Goal: Complete application form

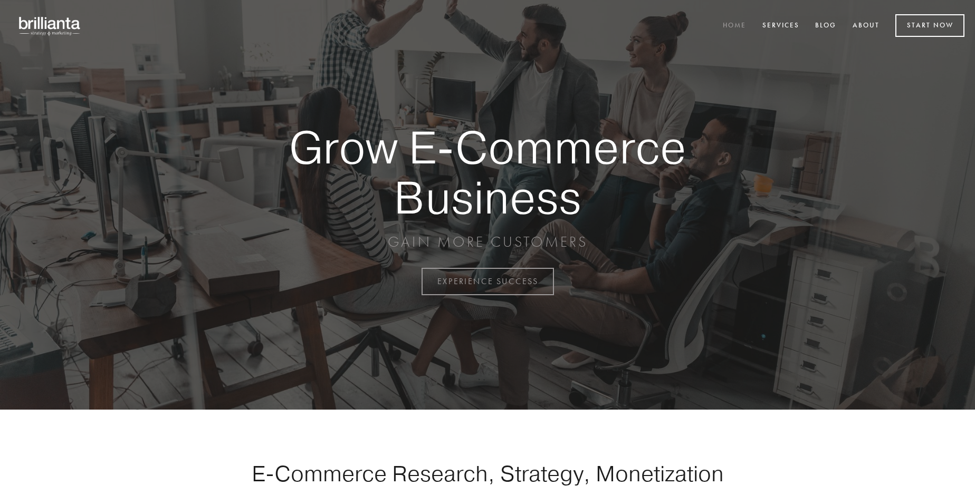
scroll to position [2765, 0]
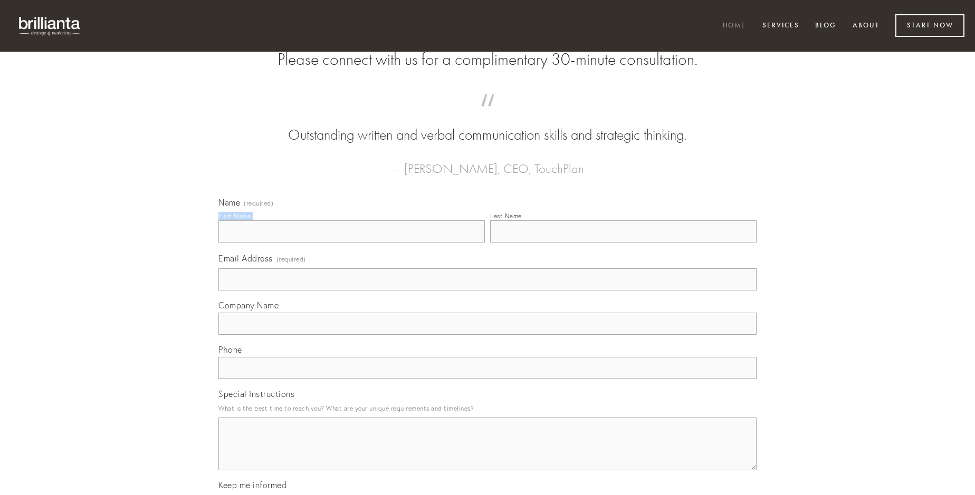
type input "[PERSON_NAME]"
click at [623, 243] on input "Last Name" at bounding box center [623, 231] width 266 height 22
type input "[PERSON_NAME]"
click at [487, 291] on input "Email Address (required)" at bounding box center [487, 280] width 538 height 22
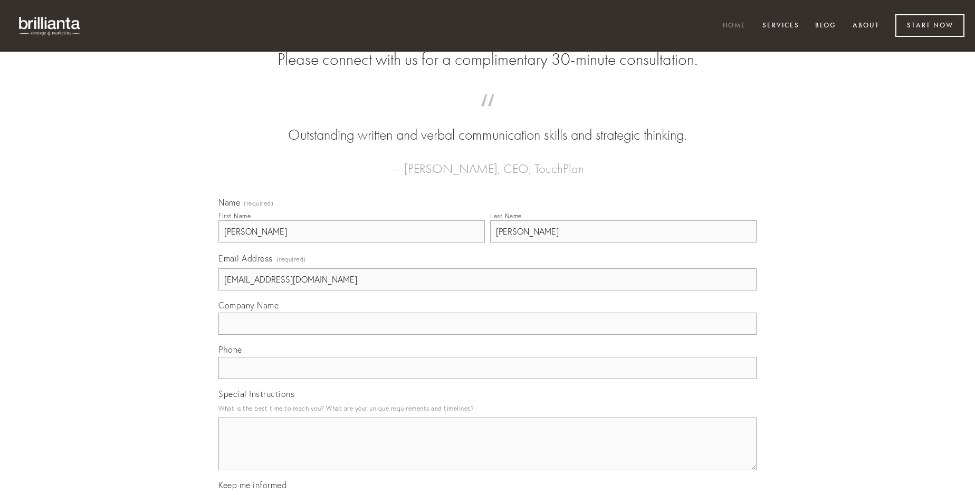
type input "[EMAIL_ADDRESS][DOMAIN_NAME]"
click at [487, 335] on input "Company Name" at bounding box center [487, 324] width 538 height 22
type input "celo"
click at [487, 379] on input "text" at bounding box center [487, 368] width 538 height 22
click at [487, 454] on textarea "Special Instructions" at bounding box center [487, 444] width 538 height 53
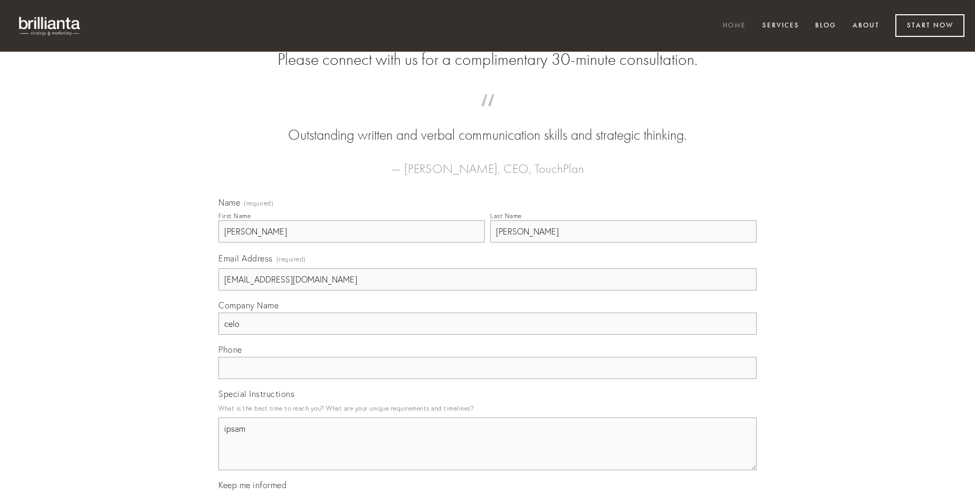
type textarea "ipsam"
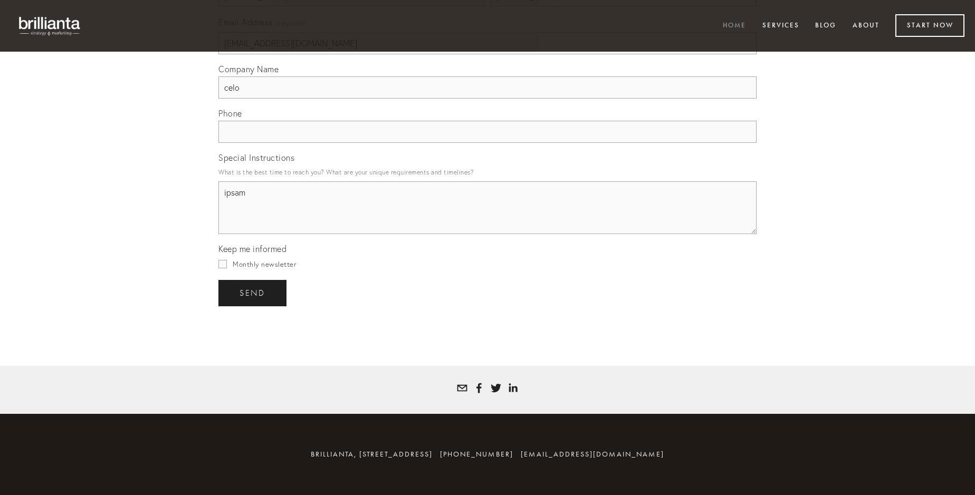
click at [253, 293] on span "send" at bounding box center [252, 293] width 26 height 9
